Goal: Task Accomplishment & Management: Use online tool/utility

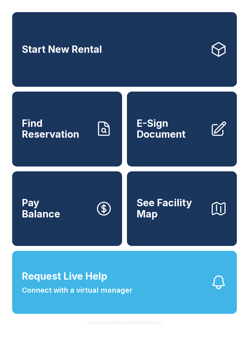
click at [82, 152] on link "Find Reservation" at bounding box center [67, 129] width 110 height 75
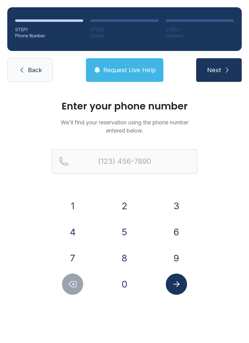
click at [127, 253] on button "8" at bounding box center [124, 258] width 21 height 21
click at [128, 226] on button "5" at bounding box center [124, 232] width 21 height 21
click at [124, 277] on button "0" at bounding box center [124, 284] width 21 height 21
click at [179, 198] on button "3" at bounding box center [176, 206] width 21 height 21
click at [172, 224] on button "6" at bounding box center [176, 232] width 21 height 21
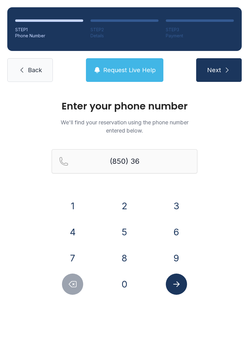
click at [131, 246] on div "1 2 3 4 5 6 7 8 9 0" at bounding box center [125, 246] width 146 height 100
click at [176, 254] on button "9" at bounding box center [176, 258] width 21 height 21
click at [74, 285] on icon "Delete number" at bounding box center [72, 285] width 7 height 6
click at [80, 285] on button "Delete number" at bounding box center [72, 284] width 21 height 21
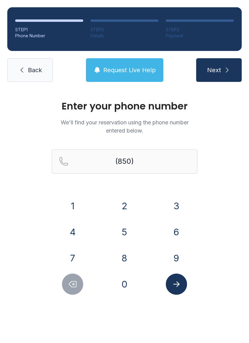
click at [80, 284] on button "Delete number" at bounding box center [72, 284] width 21 height 21
click at [82, 285] on button "Delete number" at bounding box center [72, 284] width 21 height 21
type input "(8"
click at [82, 285] on button "Delete number" at bounding box center [72, 284] width 21 height 21
click at [142, 78] on button "Request Live Help" at bounding box center [124, 70] width 77 height 24
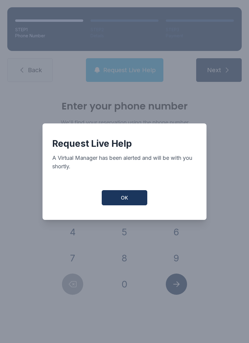
click at [146, 201] on button "OK" at bounding box center [125, 197] width 46 height 15
